Goal: Check status: Check status

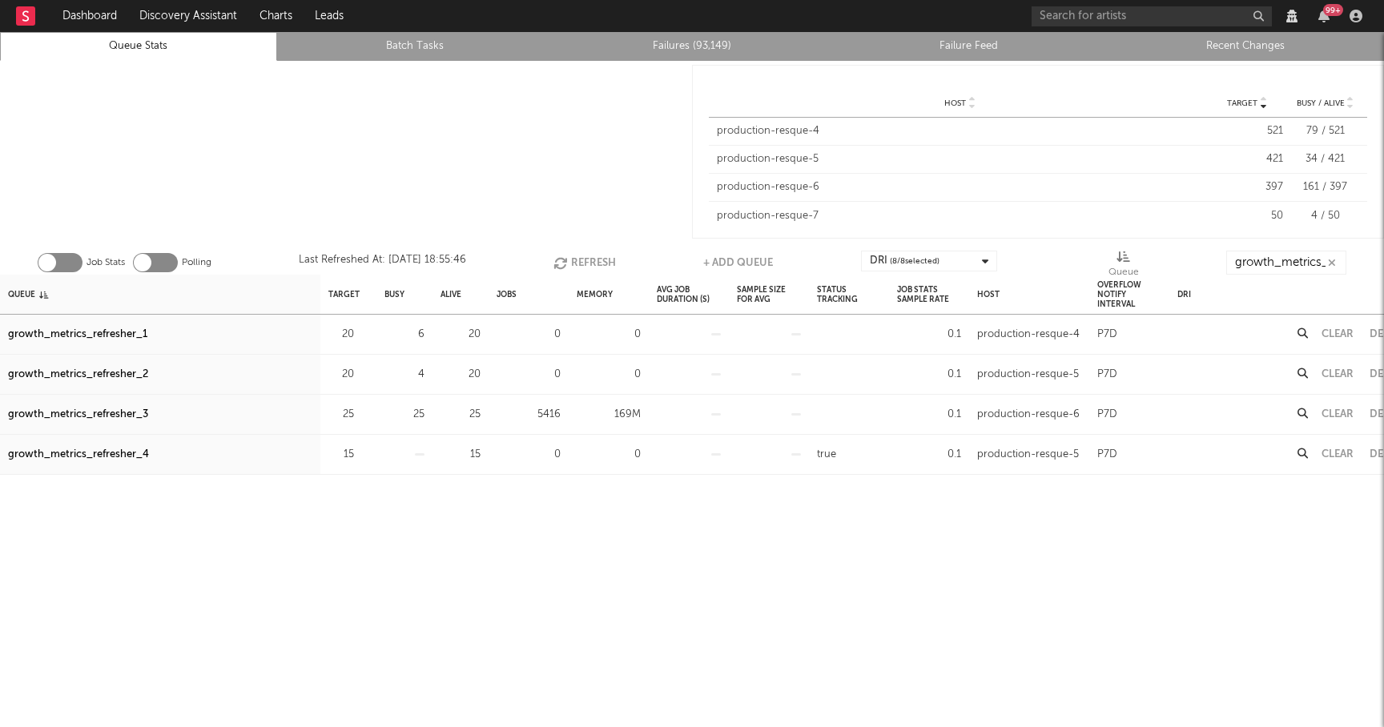
click at [608, 255] on button "Refresh" at bounding box center [585, 263] width 62 height 24
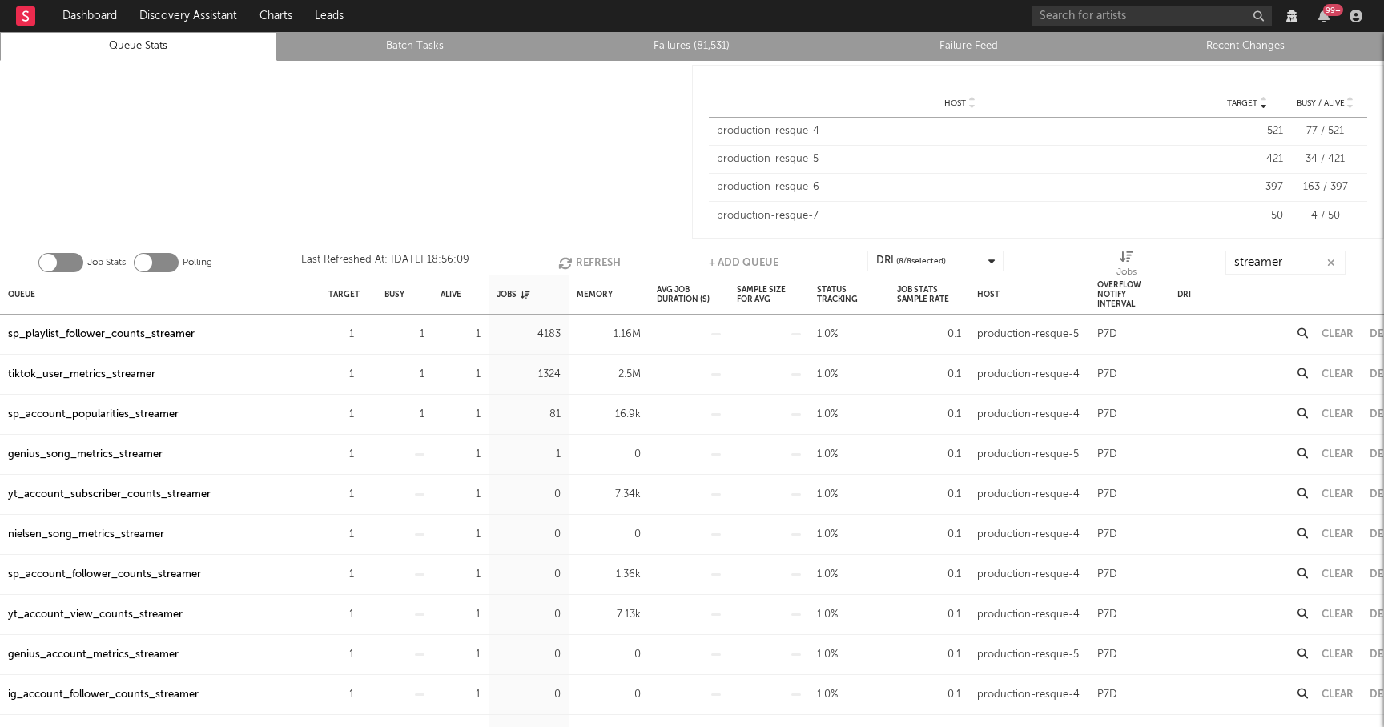
click at [578, 246] on div "Job Stats Polling Last Refreshed At: [DATE] 18:56:09 Refresh + Add Queue DRI ( …" at bounding box center [692, 259] width 1384 height 32
click at [577, 254] on button "Refresh" at bounding box center [589, 263] width 62 height 24
click at [577, 254] on button "Refresh" at bounding box center [587, 263] width 62 height 24
click at [577, 254] on button "Refresh" at bounding box center [588, 263] width 62 height 24
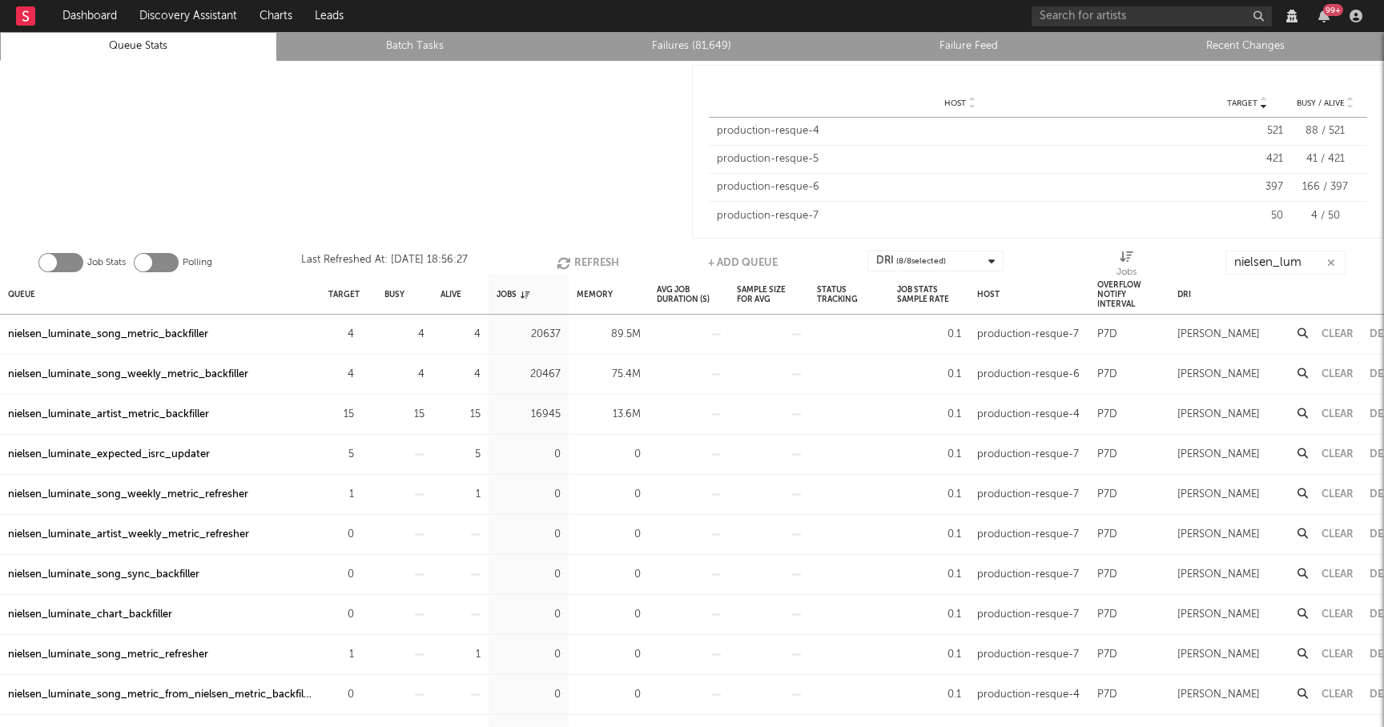
click at [576, 259] on button "Refresh" at bounding box center [588, 263] width 62 height 24
click at [175, 335] on div "nielsen_luminate_song_metric_backfiller" at bounding box center [108, 334] width 200 height 19
click at [190, 368] on div "nielsen_luminate_song_weekly_metric_backfiller" at bounding box center [128, 374] width 240 height 19
click at [582, 264] on button "Refresh" at bounding box center [588, 263] width 62 height 24
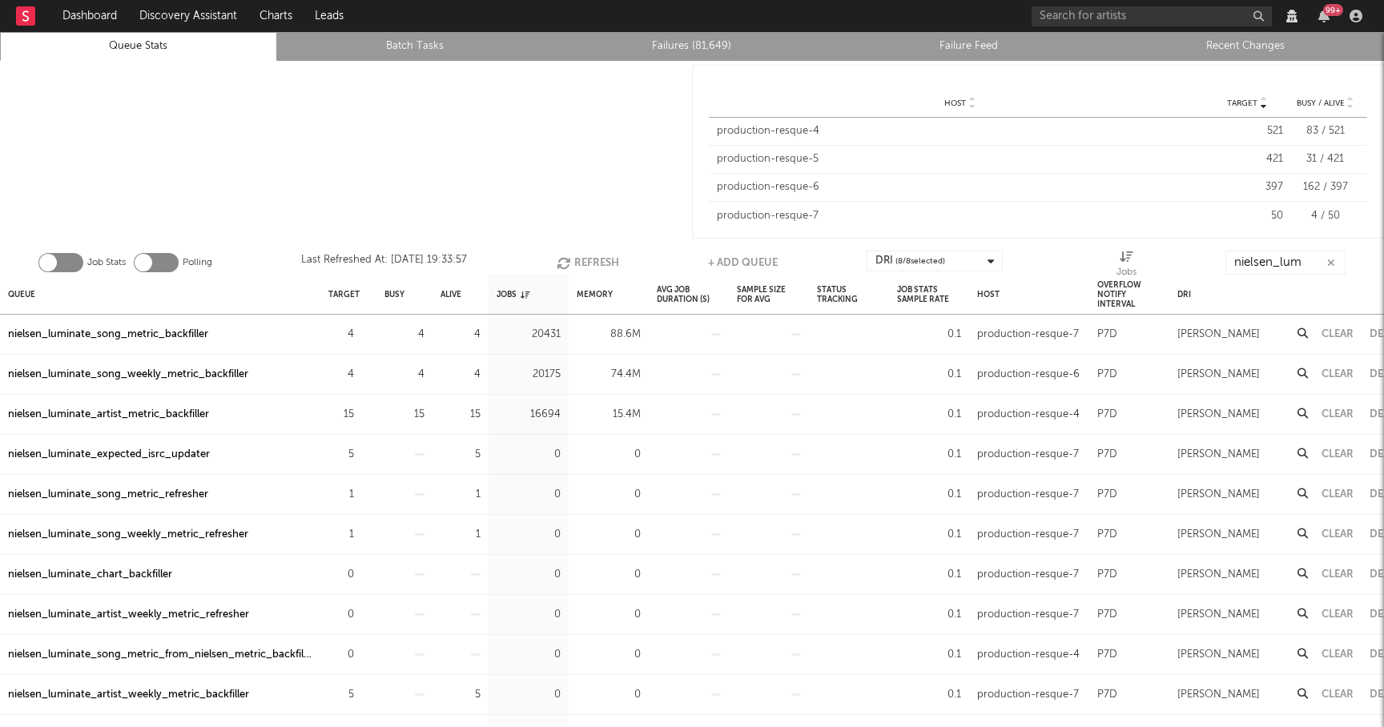
click at [170, 413] on div "nielsen_luminate_artist_metric_backfiller" at bounding box center [108, 414] width 201 height 19
click at [585, 255] on button "Refresh" at bounding box center [589, 263] width 62 height 24
